Goal: Browse casually

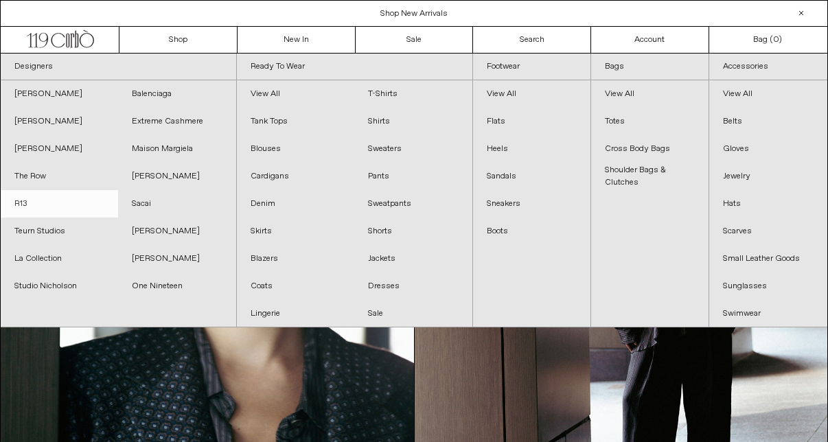
click at [25, 205] on link "R13" at bounding box center [59, 203] width 117 height 27
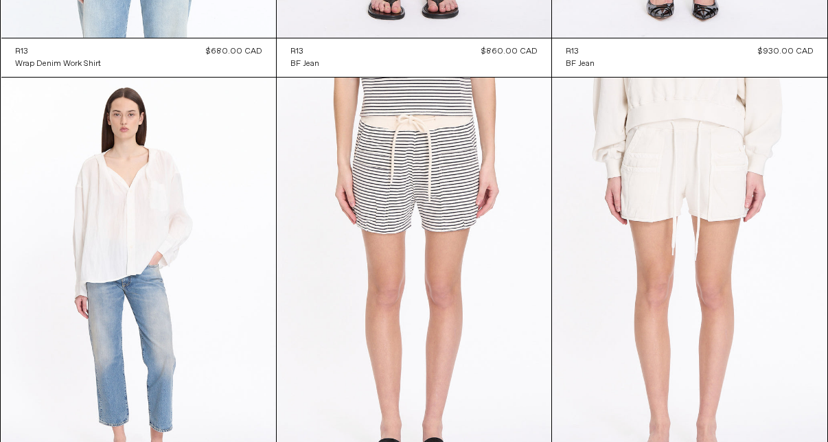
scroll to position [2278, 0]
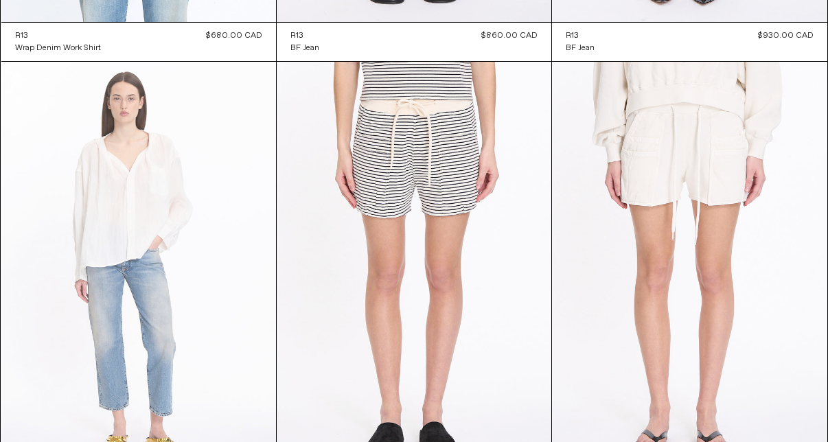
click at [227, 206] on at bounding box center [138, 268] width 275 height 412
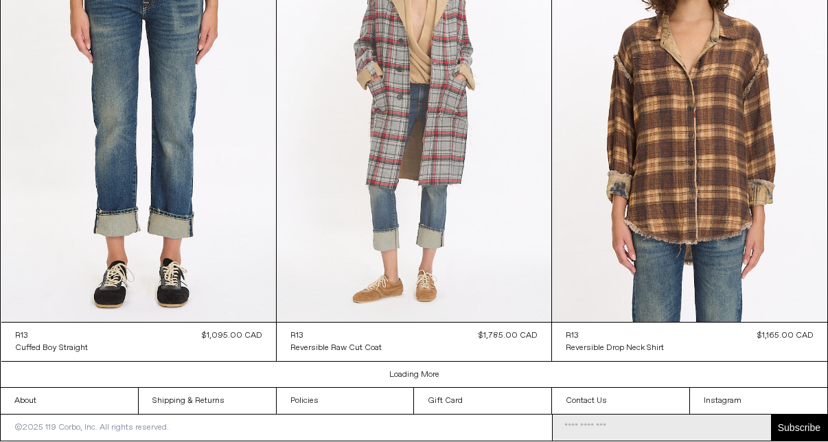
scroll to position [2261, 0]
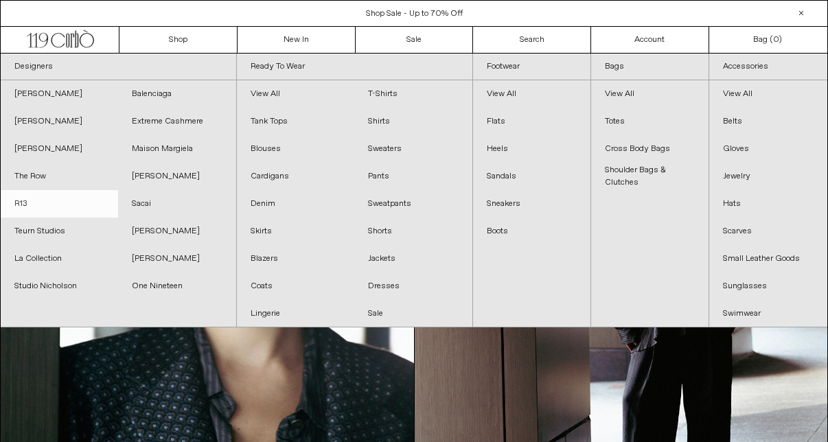
click at [28, 209] on link "R13" at bounding box center [59, 203] width 117 height 27
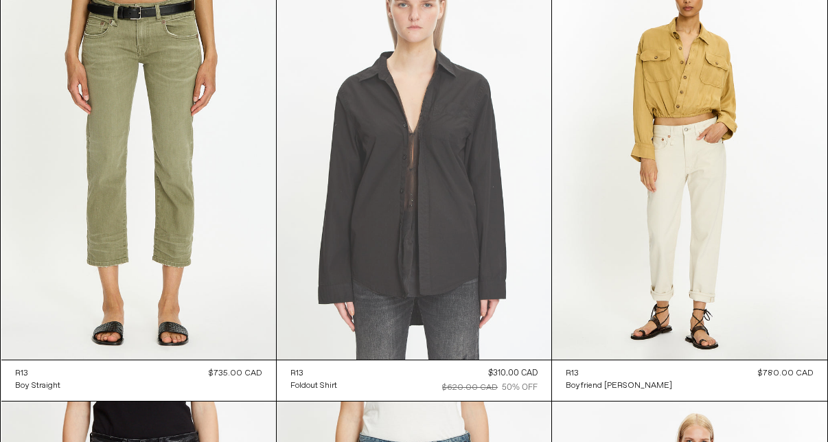
scroll to position [5117, 0]
